Goal: Transaction & Acquisition: Purchase product/service

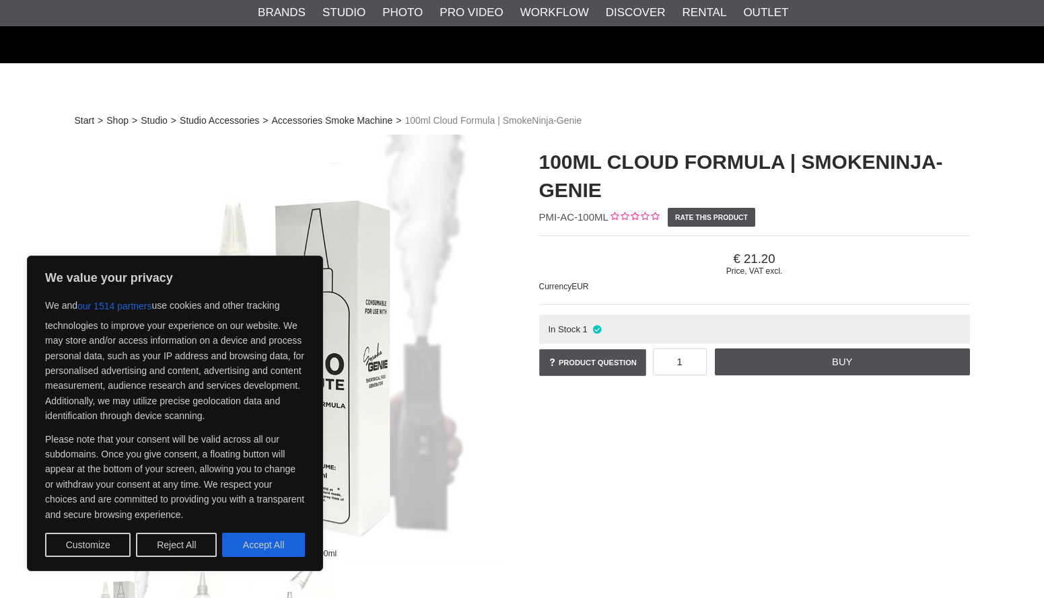
scroll to position [724, 0]
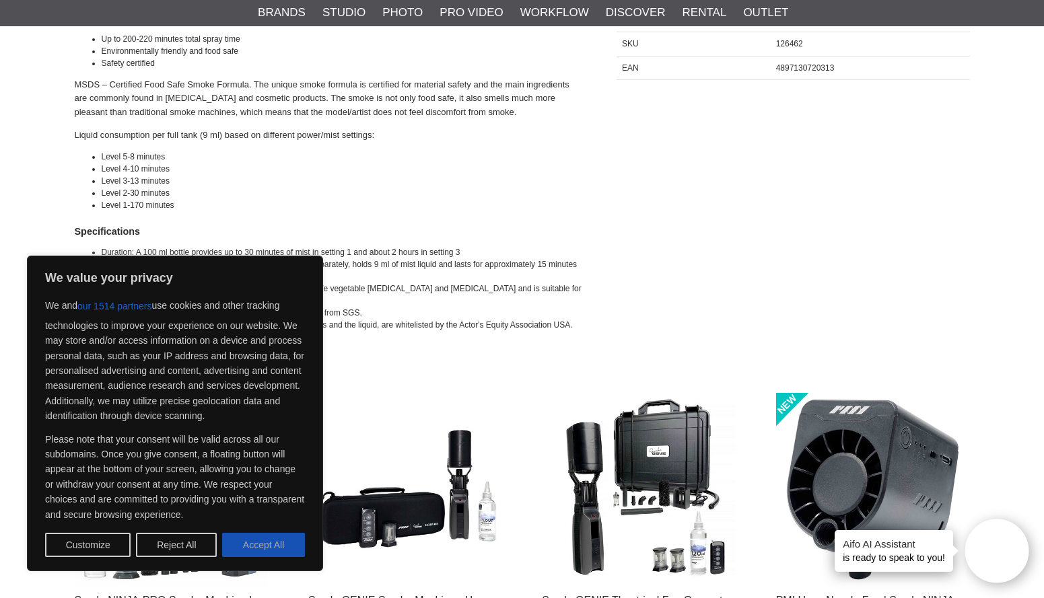
click at [232, 547] on button "Accept All" at bounding box center [263, 545] width 83 height 24
checkbox input "true"
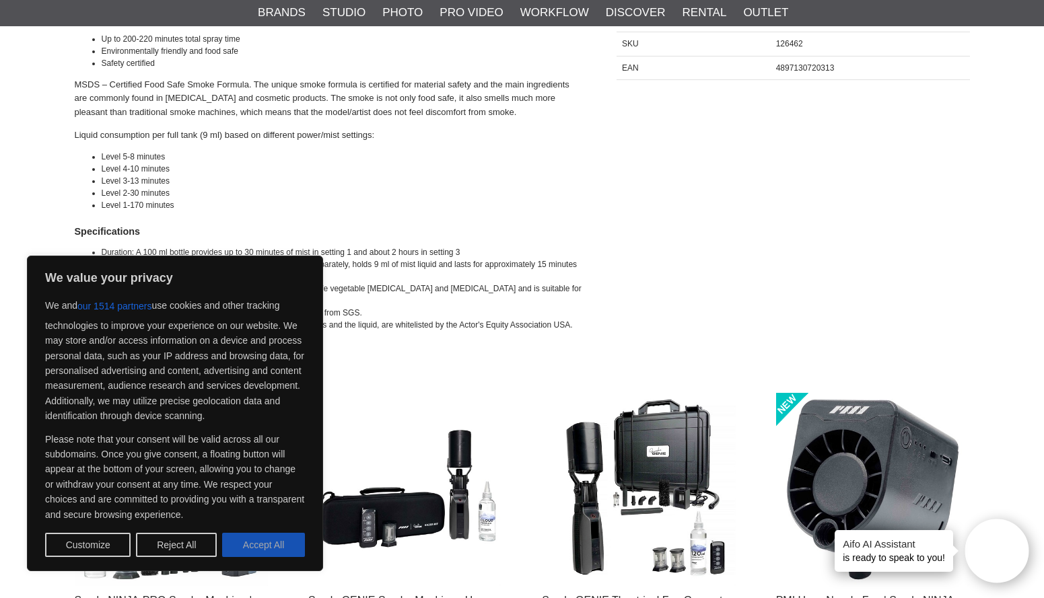
checkbox input "true"
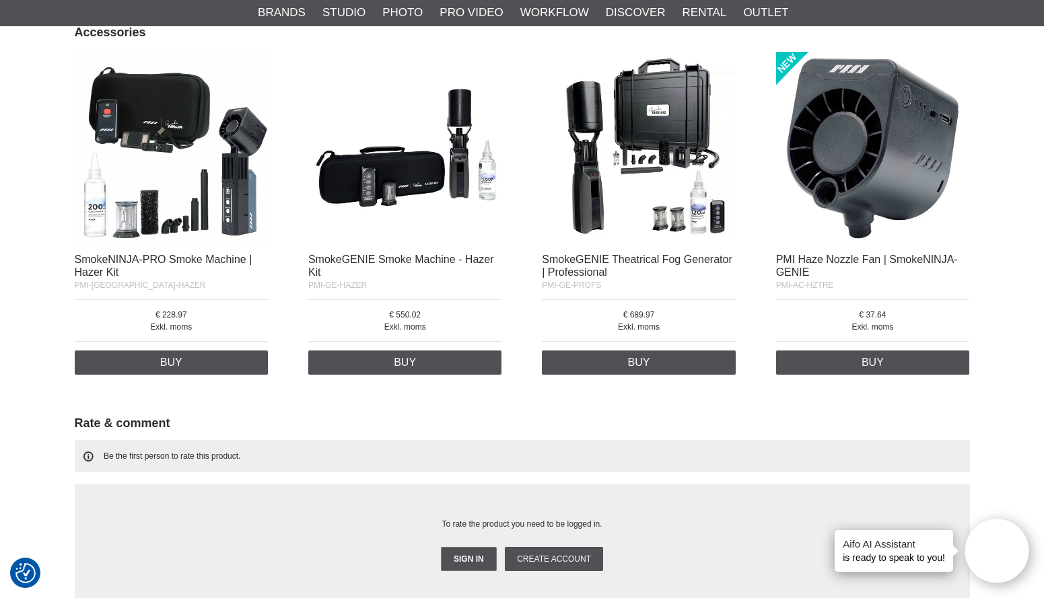
scroll to position [1092, 0]
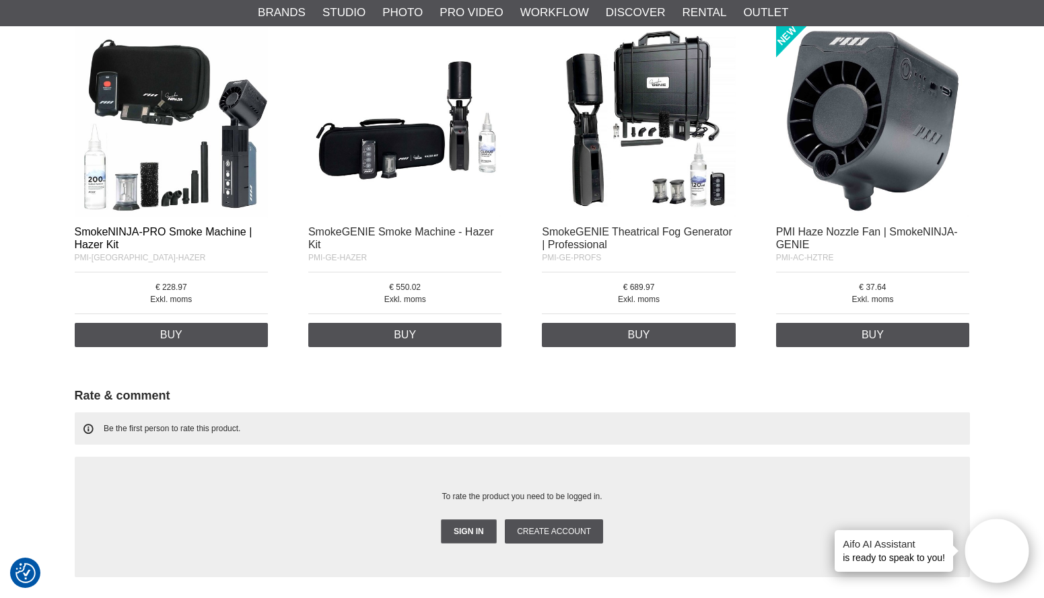
click at [122, 230] on link "SmokeNINJA-PRO Smoke Machine | Hazer Kit" at bounding box center [164, 238] width 178 height 24
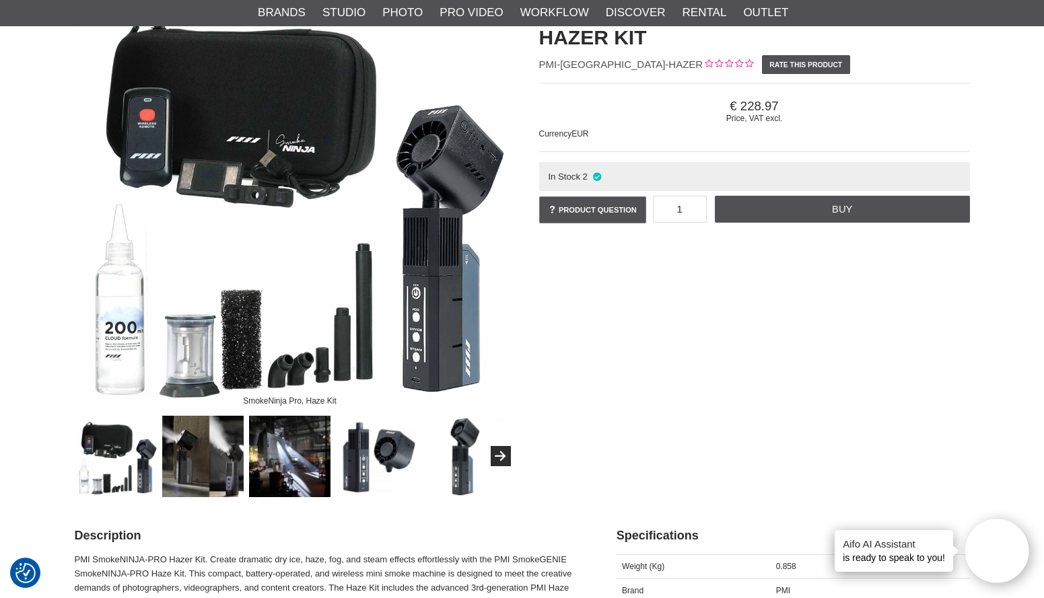
scroll to position [153, 0]
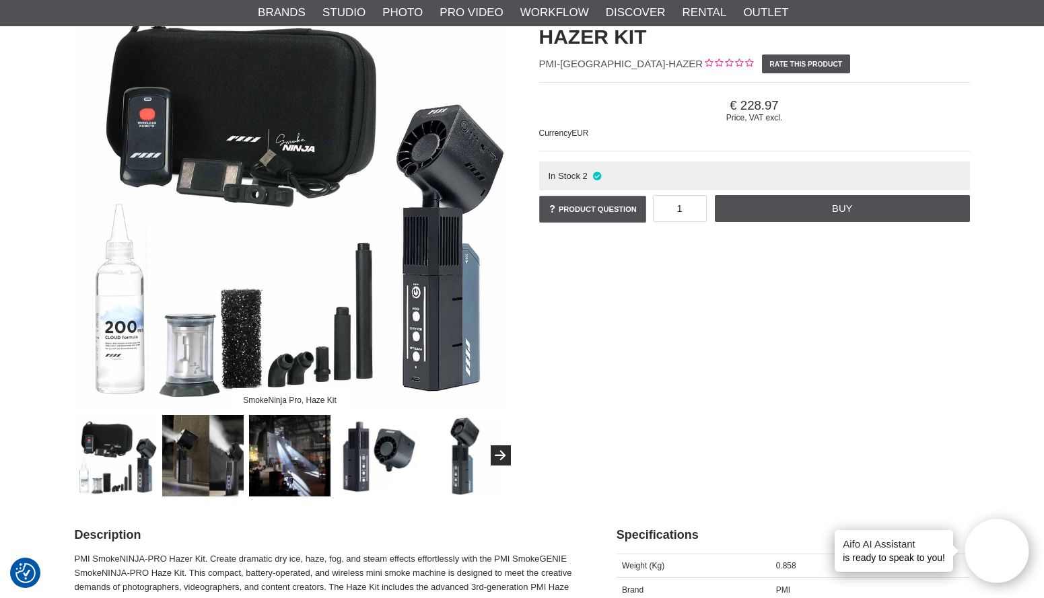
click at [194, 455] on img at bounding box center [202, 455] width 81 height 81
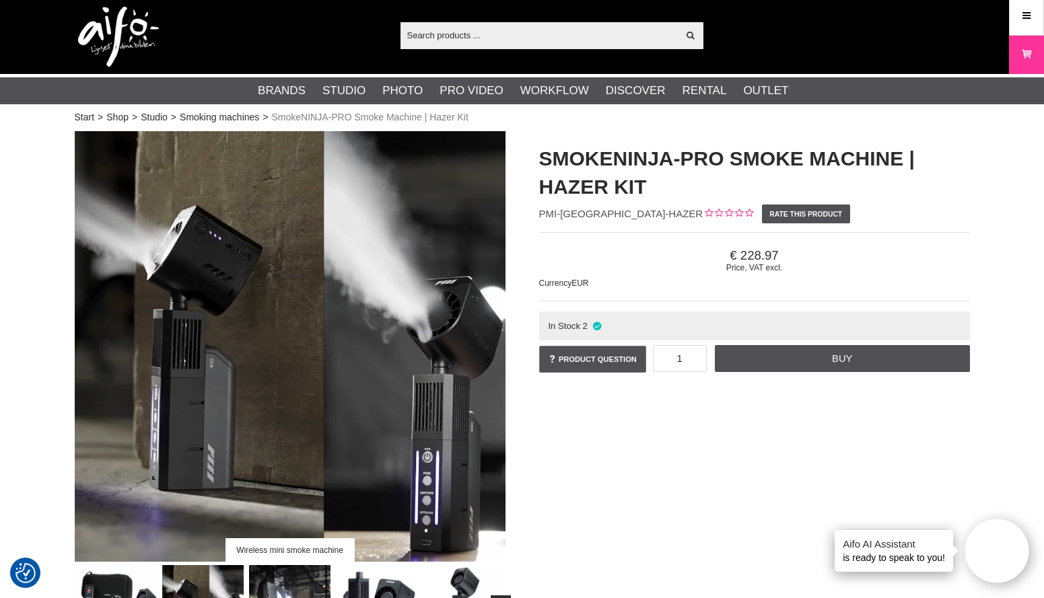
scroll to position [0, 0]
